Goal: Task Accomplishment & Management: Manage account settings

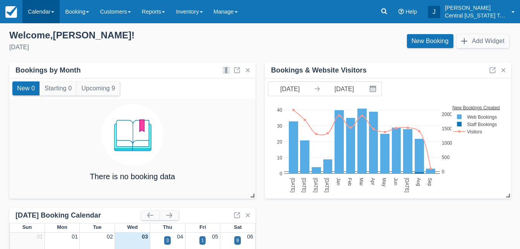
click at [43, 11] on link "Calendar" at bounding box center [40, 11] width 37 height 23
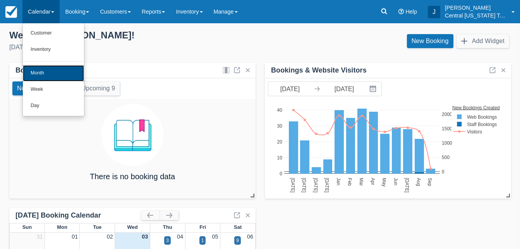
click at [46, 76] on link "Month" at bounding box center [53, 73] width 61 height 16
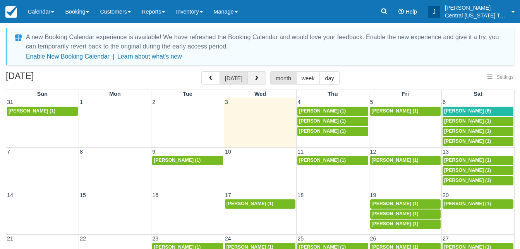
click at [256, 79] on span "button" at bounding box center [256, 78] width 5 height 5
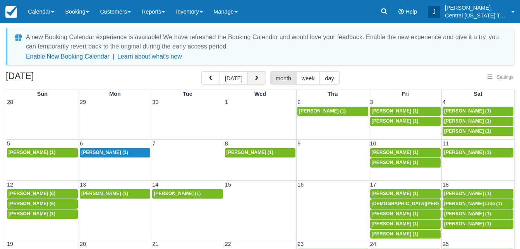
click at [256, 79] on span "button" at bounding box center [256, 78] width 5 height 5
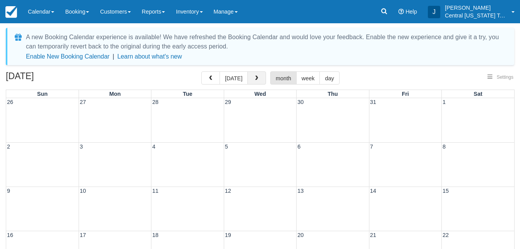
click at [256, 79] on span "button" at bounding box center [256, 78] width 5 height 5
click at [255, 110] on span "Robert Madore (1)" at bounding box center [250, 110] width 47 height 5
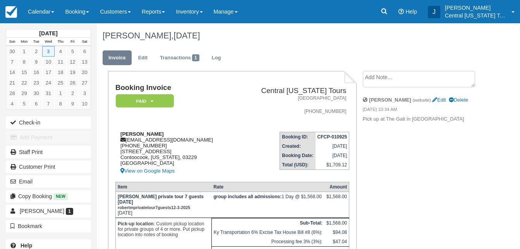
click at [227, 139] on div "Robert Madore rlcjm1990@gmail.com 1 (802) 236-2869 35 Knollwood Circle Contooco…" at bounding box center [175, 153] width 121 height 45
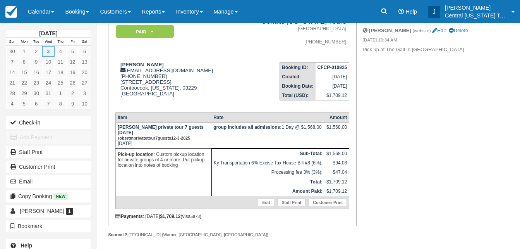
scroll to position [54, 0]
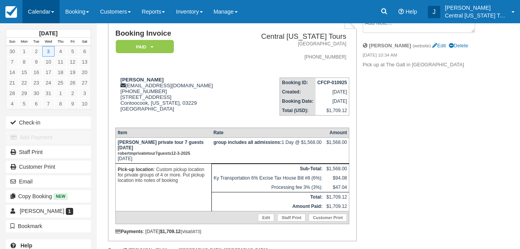
click at [52, 9] on link "Calendar" at bounding box center [40, 11] width 37 height 23
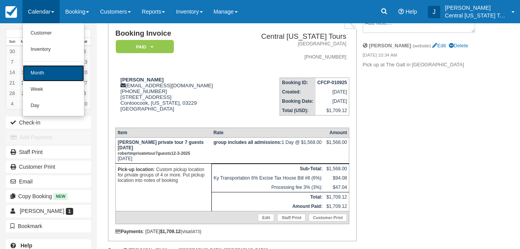
click at [43, 74] on link "Month" at bounding box center [53, 73] width 61 height 16
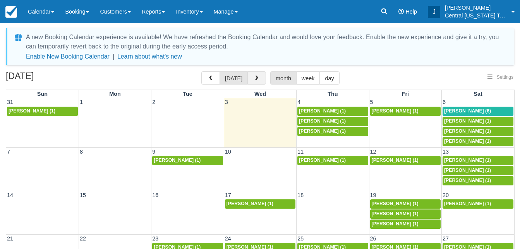
click at [254, 79] on span "button" at bounding box center [256, 78] width 5 height 5
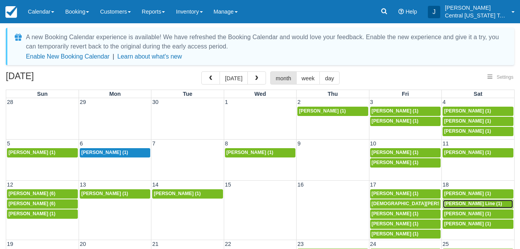
click at [454, 201] on span "Judy Line (1)" at bounding box center [473, 203] width 58 height 5
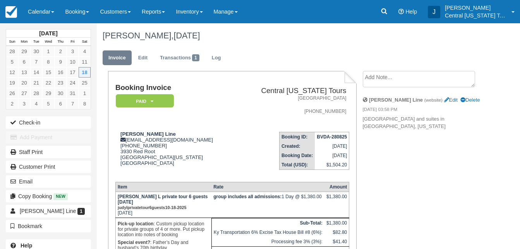
click at [236, 133] on td "Booking ID: BVDA-280825 Created: [DATE] Booking Date: [DATE] Total (USD): $1,50…" at bounding box center [292, 151] width 113 height 50
